Goal: Task Accomplishment & Management: Use online tool/utility

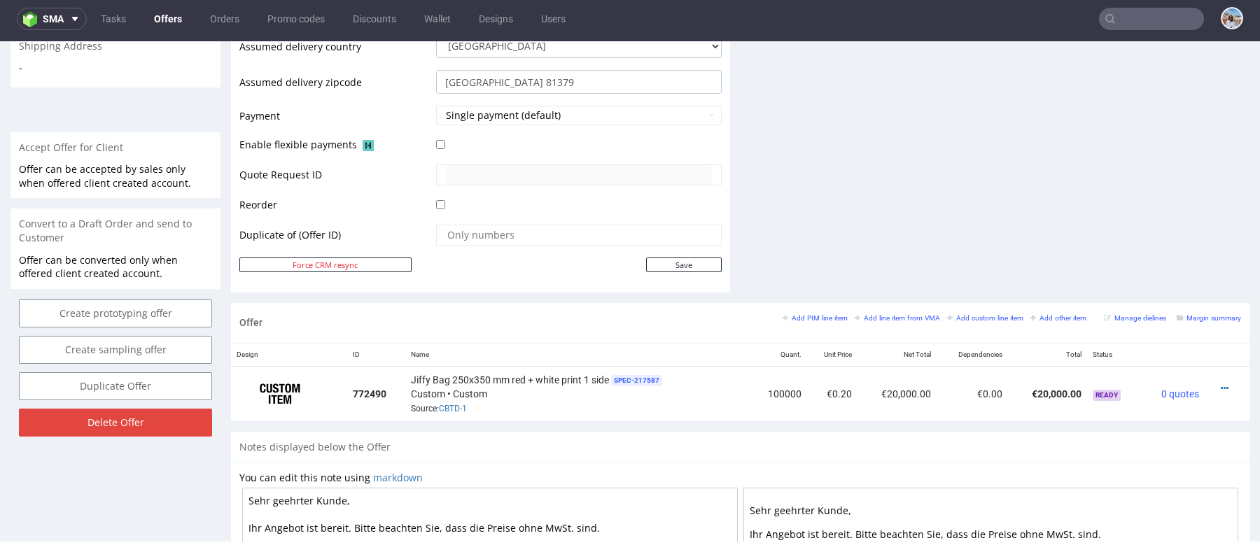
scroll to position [578, 0]
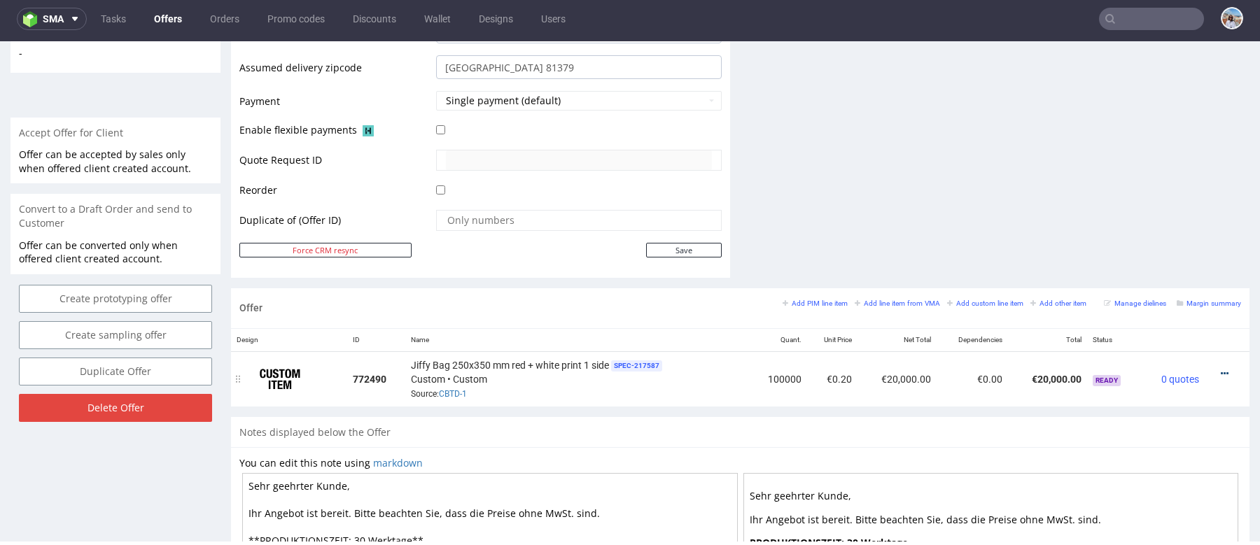
click at [1221, 370] on icon at bounding box center [1225, 374] width 8 height 10
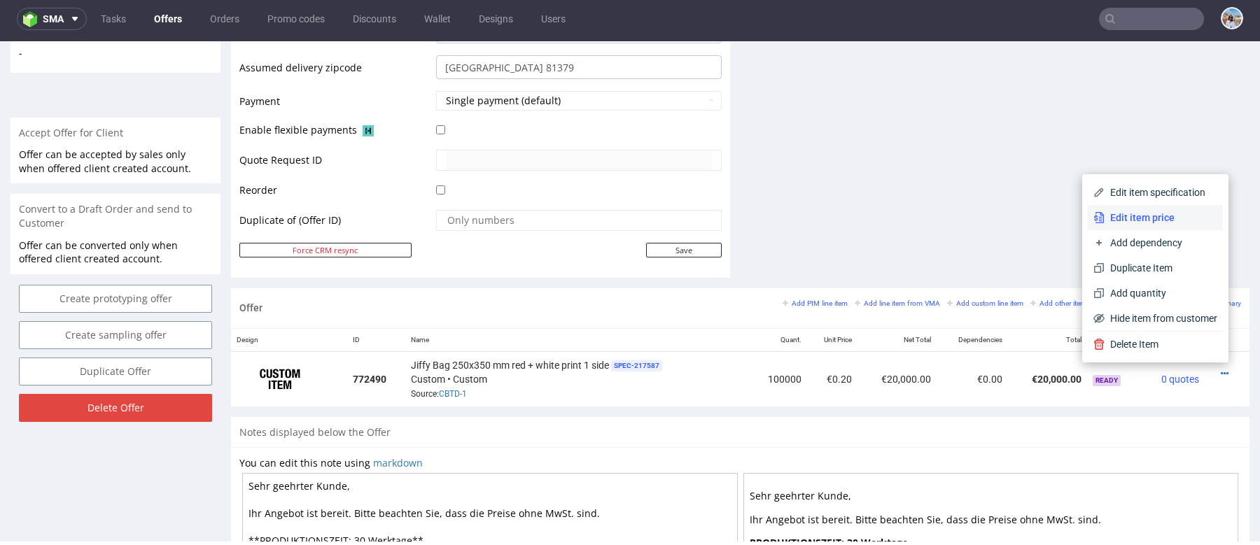
click at [1145, 219] on span "Edit item price" at bounding box center [1160, 218] width 113 height 14
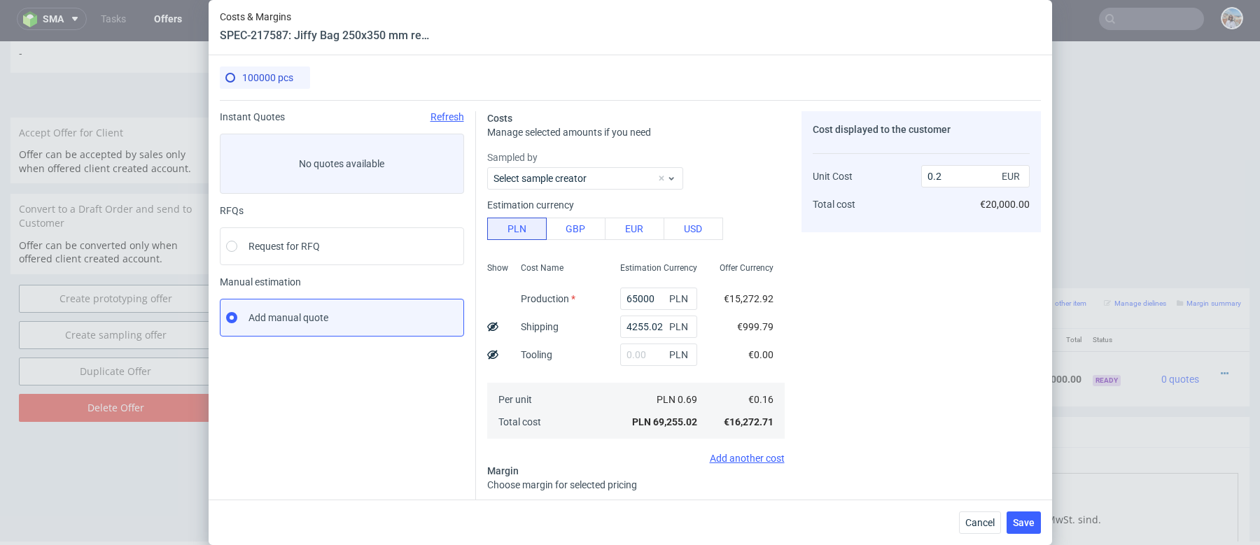
scroll to position [134, 0]
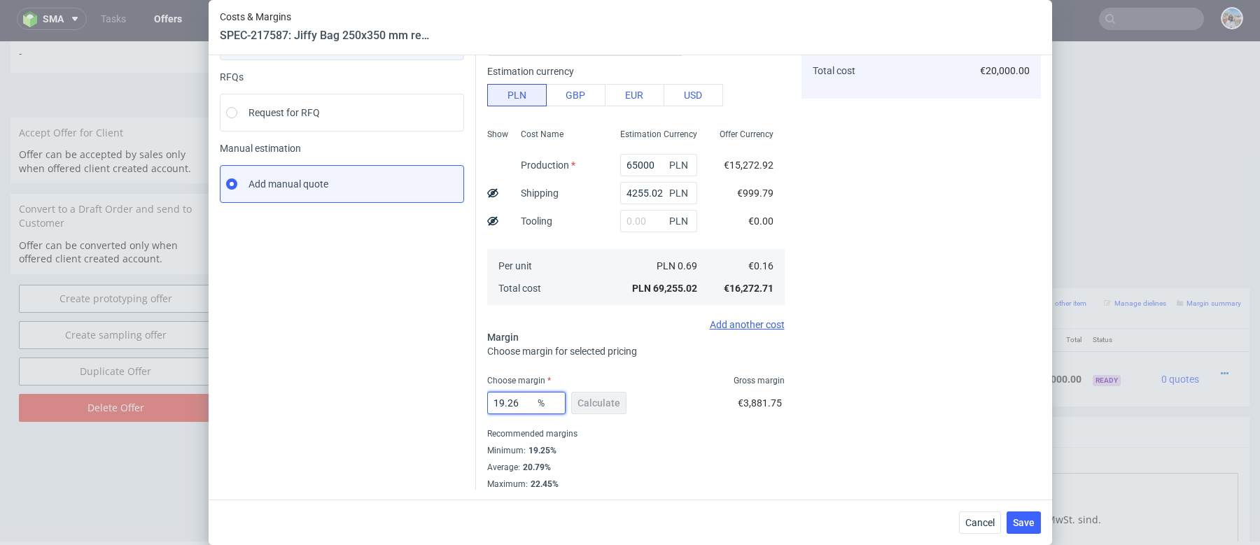
click at [517, 406] on input "19.26" at bounding box center [526, 403] width 78 height 22
click at [911, 346] on div "Cost displayed to the customer Unit Cost Total cost 0.2 EUR €20,000.00" at bounding box center [920, 284] width 239 height 613
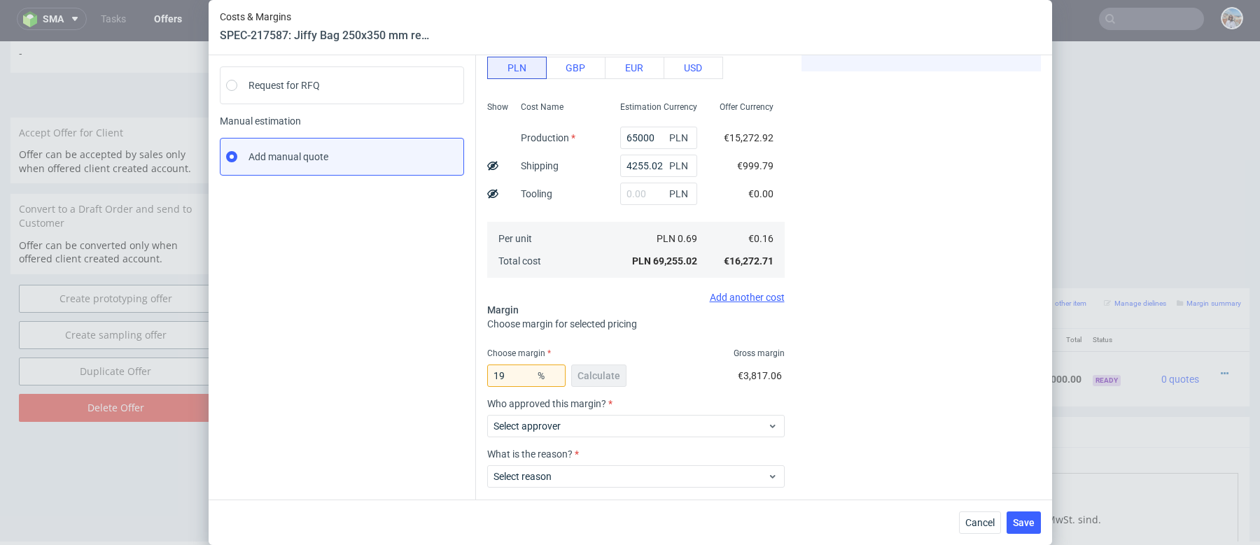
scroll to position [213, 0]
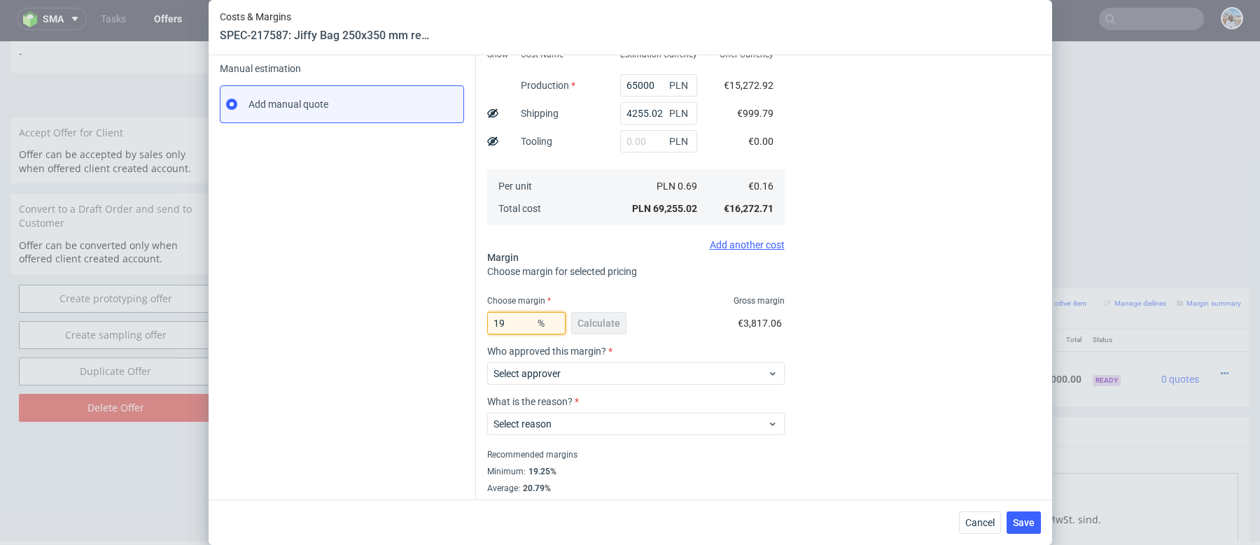
click at [516, 324] on input "19" at bounding box center [526, 323] width 78 height 22
click at [417, 331] on div "Instant Quotes Refresh No quotes available RFQs Request for RFQ Manual estimati…" at bounding box center [348, 204] width 256 height 613
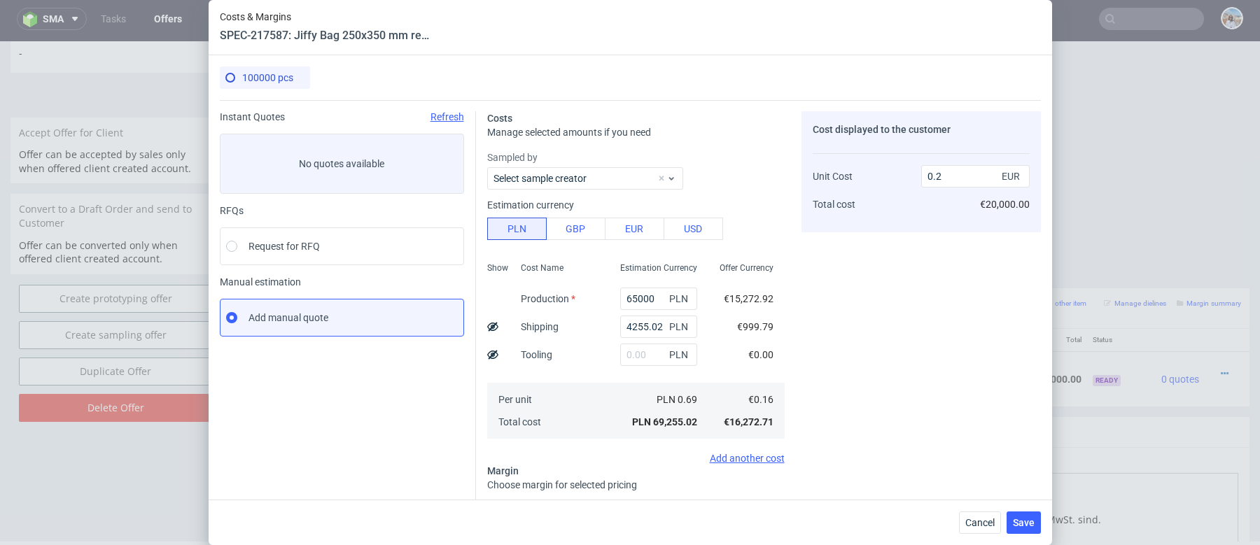
scroll to position [235, 0]
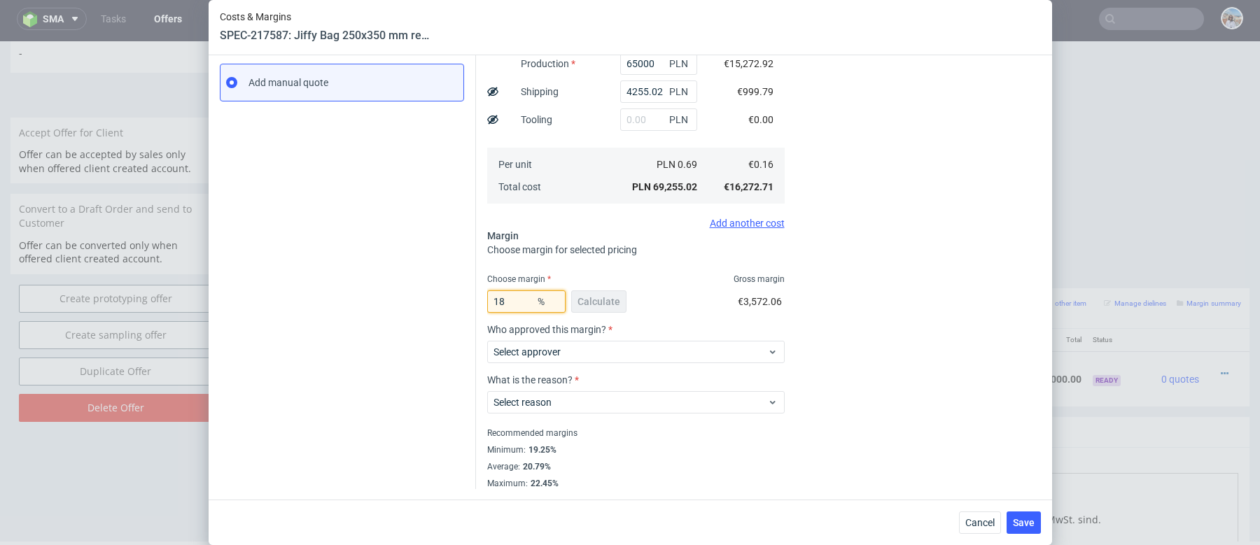
click at [500, 311] on input "18" at bounding box center [526, 301] width 78 height 22
click at [414, 304] on div "Instant Quotes Refresh No quotes available RFQs Request for RFQ Manual estimati…" at bounding box center [348, 182] width 256 height 613
click at [507, 303] on input "17" at bounding box center [526, 301] width 78 height 22
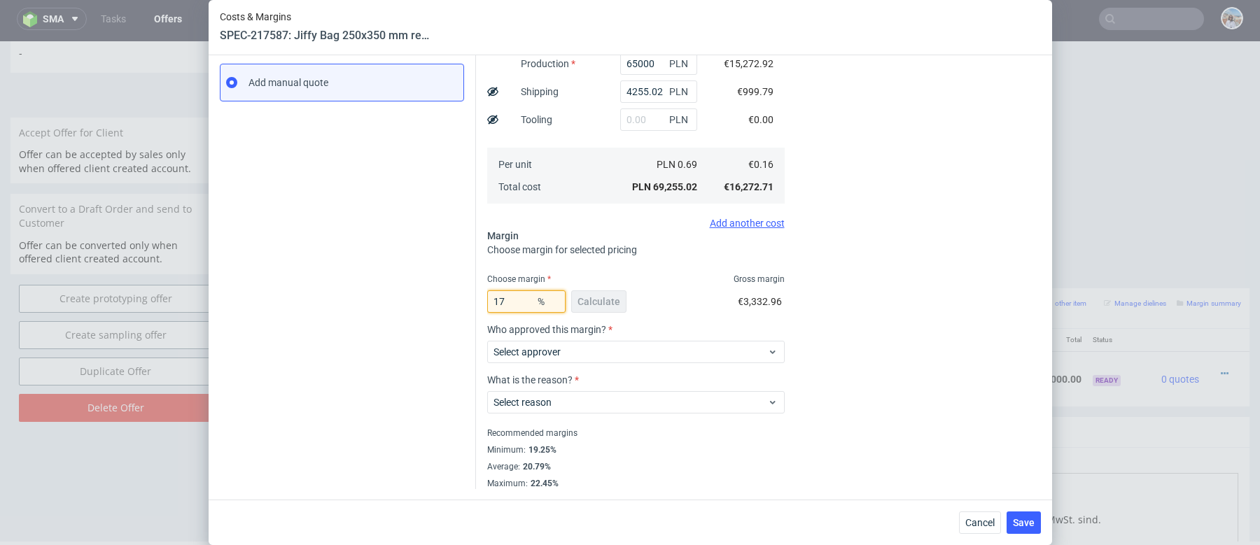
click at [506, 304] on input "17" at bounding box center [526, 301] width 78 height 22
type input "1"
type input "0.16"
type input "15"
type input "0.19"
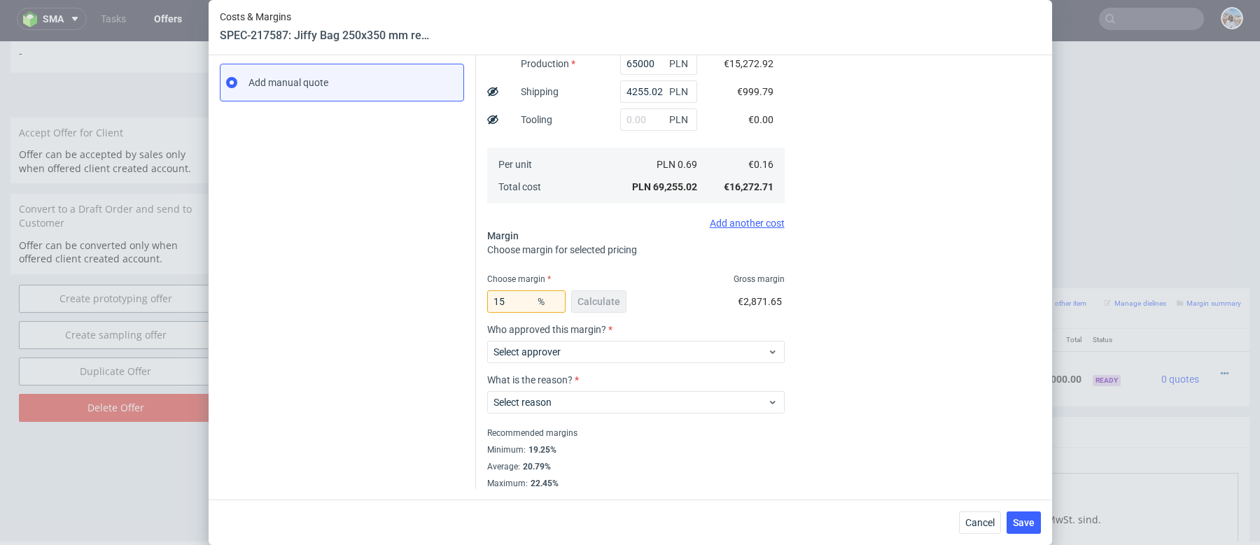
click at [383, 276] on div "Instant Quotes Refresh No quotes available RFQs Request for RFQ Manual estimati…" at bounding box center [348, 182] width 256 height 613
click at [512, 293] on input "15" at bounding box center [526, 301] width 78 height 22
click at [514, 300] on input "15" at bounding box center [526, 301] width 78 height 22
click at [405, 260] on div "Instant Quotes Refresh No quotes available RFQs Request for RFQ Manual estimati…" at bounding box center [348, 182] width 256 height 613
click at [512, 300] on input "14" at bounding box center [526, 301] width 78 height 22
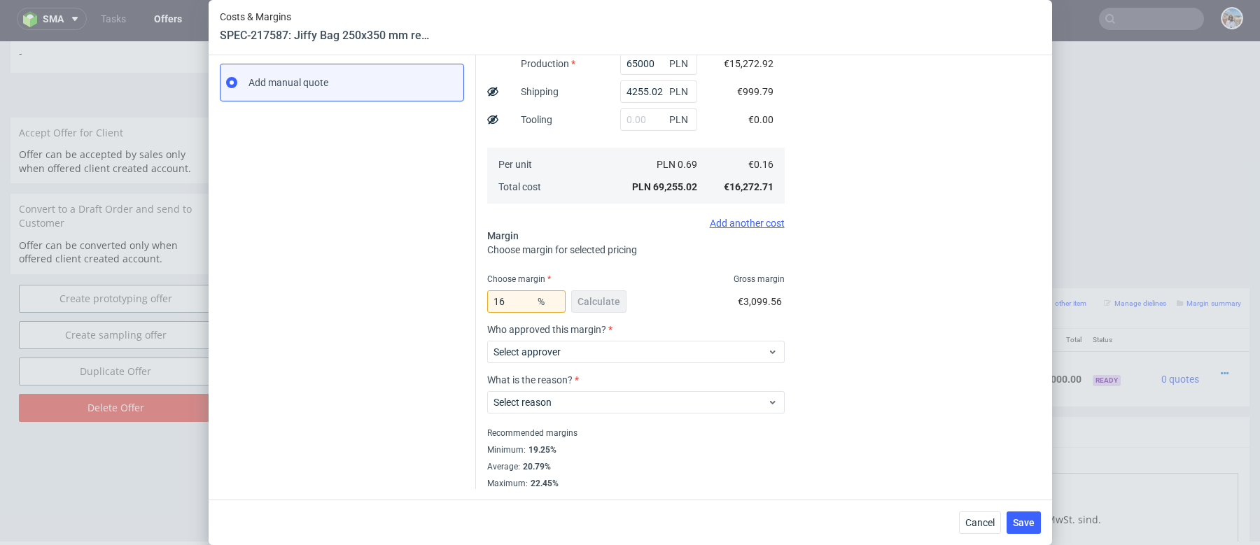
click at [367, 265] on div "Instant Quotes Refresh No quotes available RFQs Request for RFQ Manual estimati…" at bounding box center [348, 182] width 256 height 613
click at [507, 304] on input "16" at bounding box center [526, 301] width 78 height 22
type input "17"
type input "0.2"
click at [419, 269] on div "Instant Quotes Refresh No quotes available RFQs Request for RFQ Manual estimati…" at bounding box center [348, 182] width 256 height 613
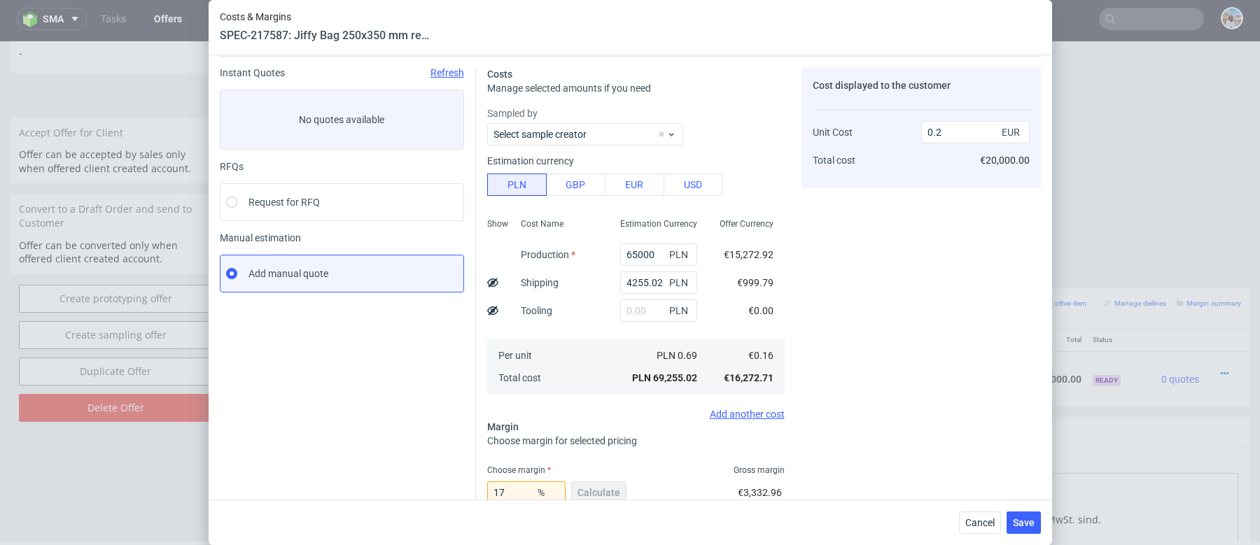
scroll to position [0, 0]
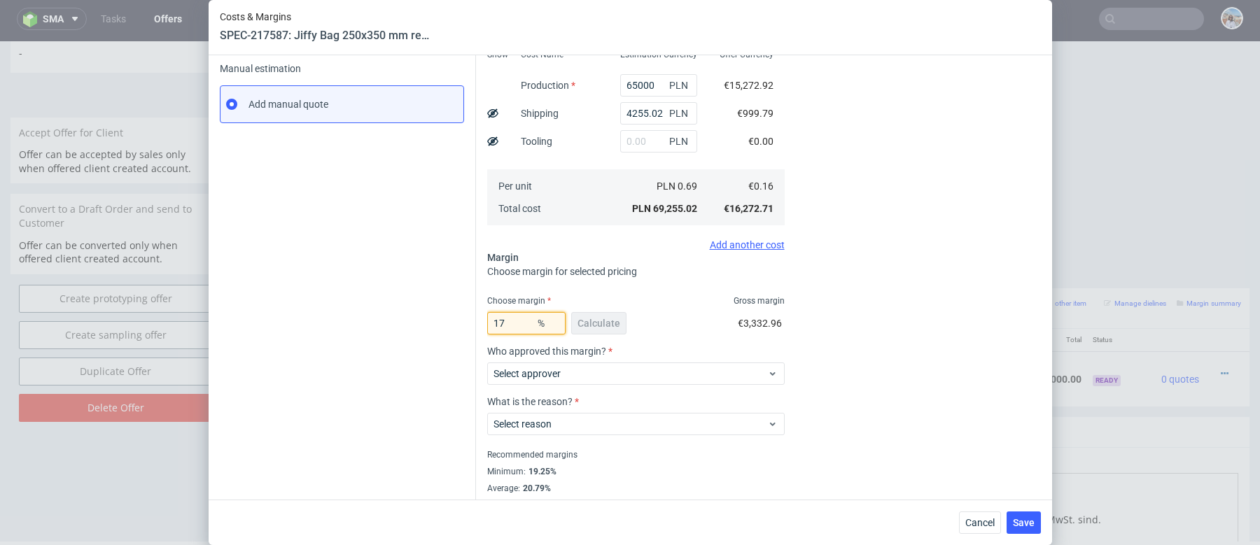
click at [512, 328] on input "17" at bounding box center [526, 323] width 78 height 22
type input "16"
type input "0.19"
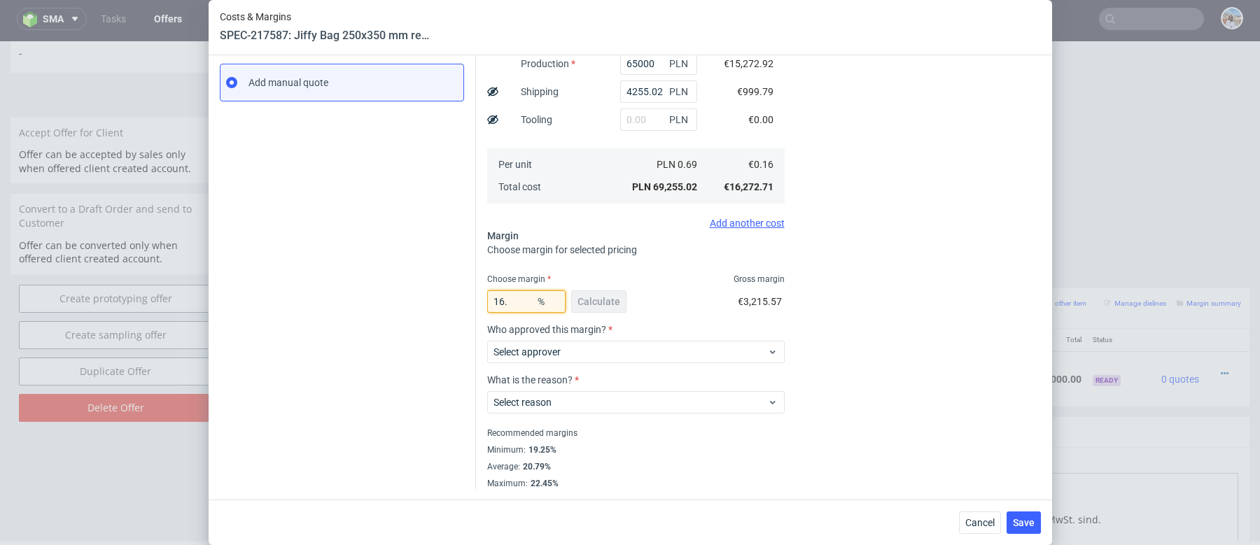
type input "16.6"
type input "0.2"
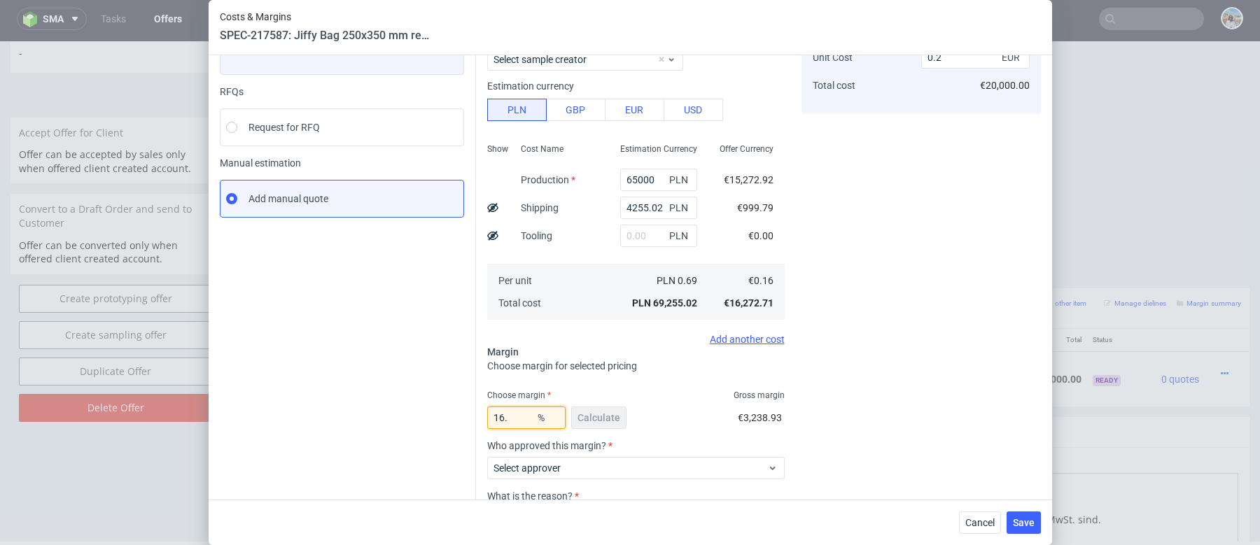
type input "16.5"
type input "0.19"
type input "16.5"
click at [449, 458] on div "Instant Quotes Refresh No quotes available RFQs Request for RFQ Manual estimati…" at bounding box center [348, 298] width 256 height 613
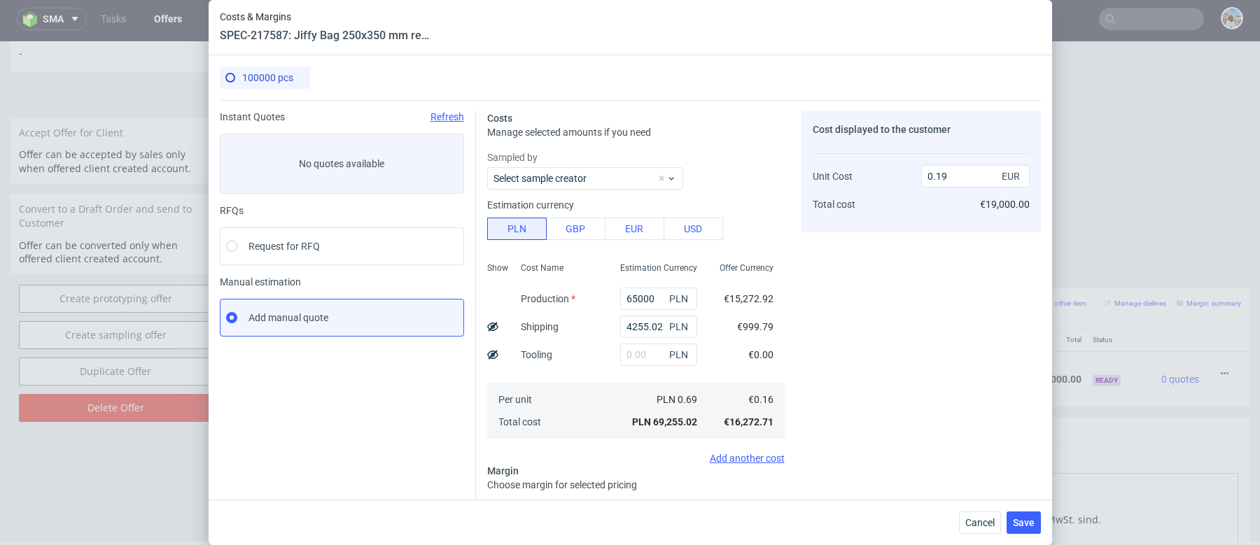
click at [961, 510] on div "Cancel Save" at bounding box center [630, 522] width 843 height 45
click at [974, 526] on span "Cancel" at bounding box center [979, 523] width 29 height 10
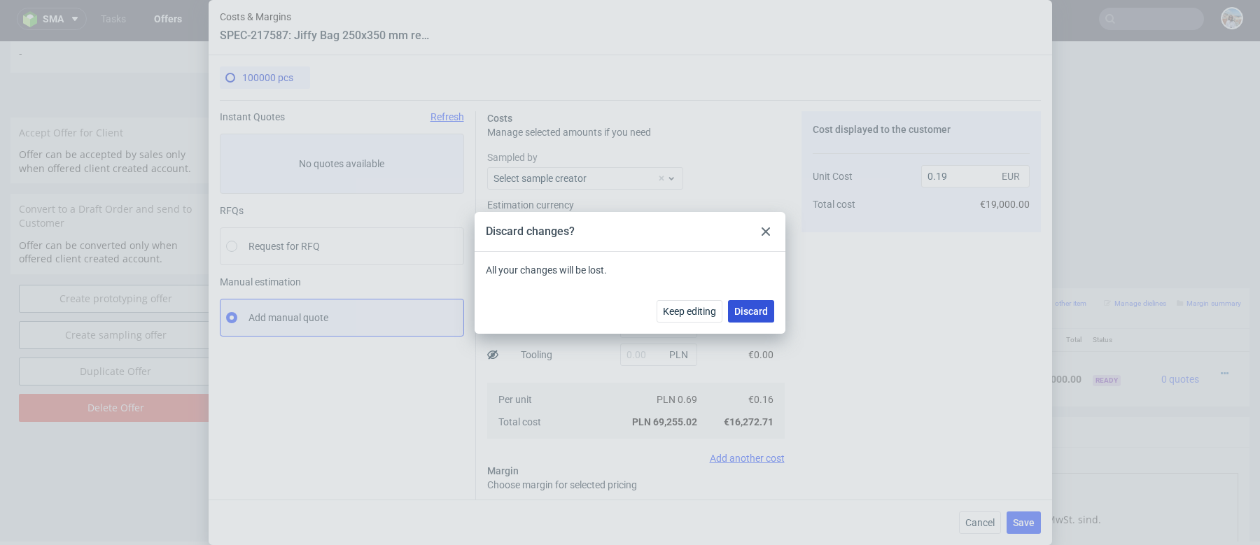
click at [752, 320] on button "Discard" at bounding box center [751, 311] width 46 height 22
